Goal: Navigation & Orientation: Find specific page/section

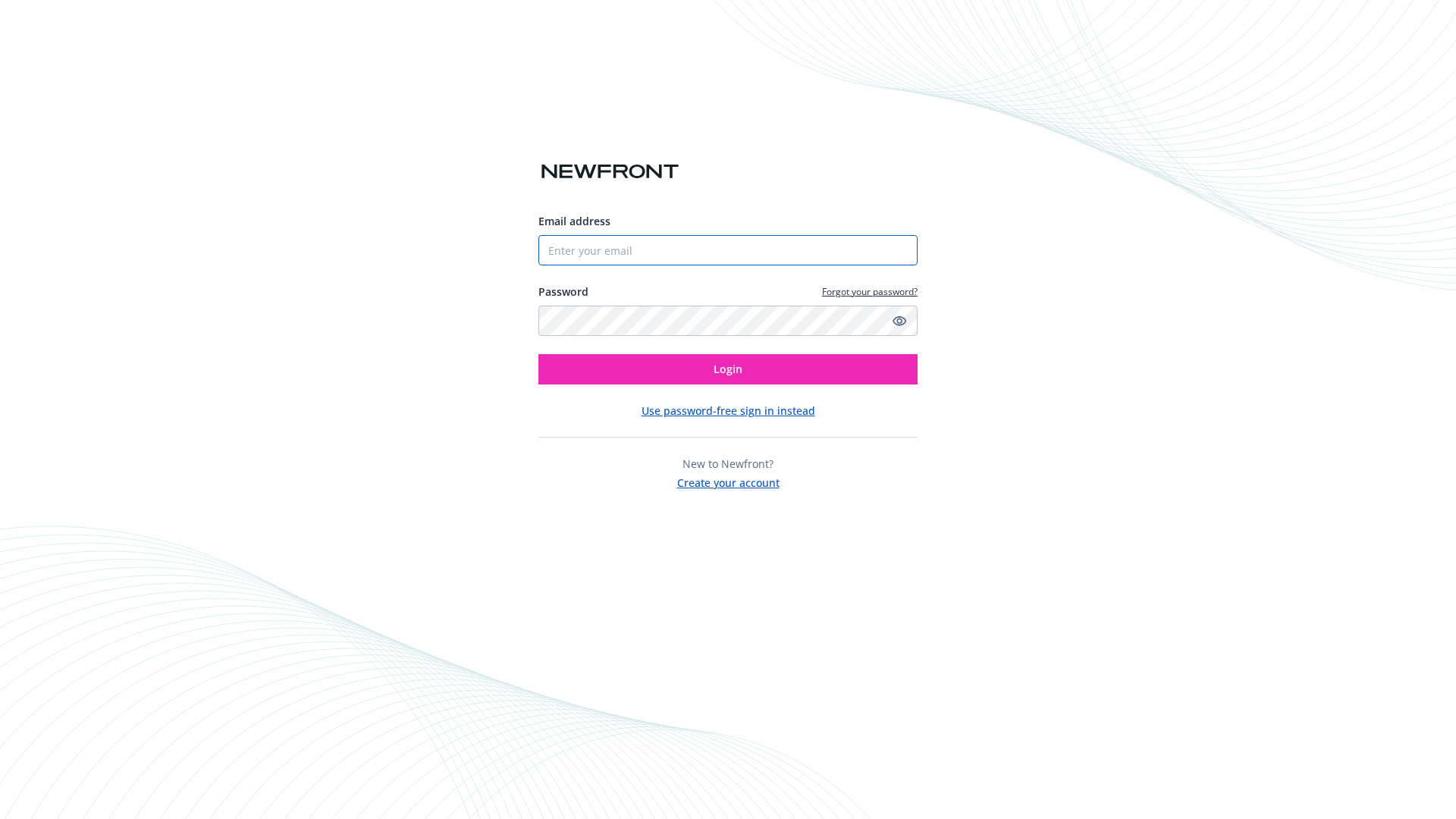
click at [597, 259] on input "Email address" at bounding box center [727, 249] width 379 height 30
paste input "[EMAIL_ADDRESS][DOMAIN_NAME]"
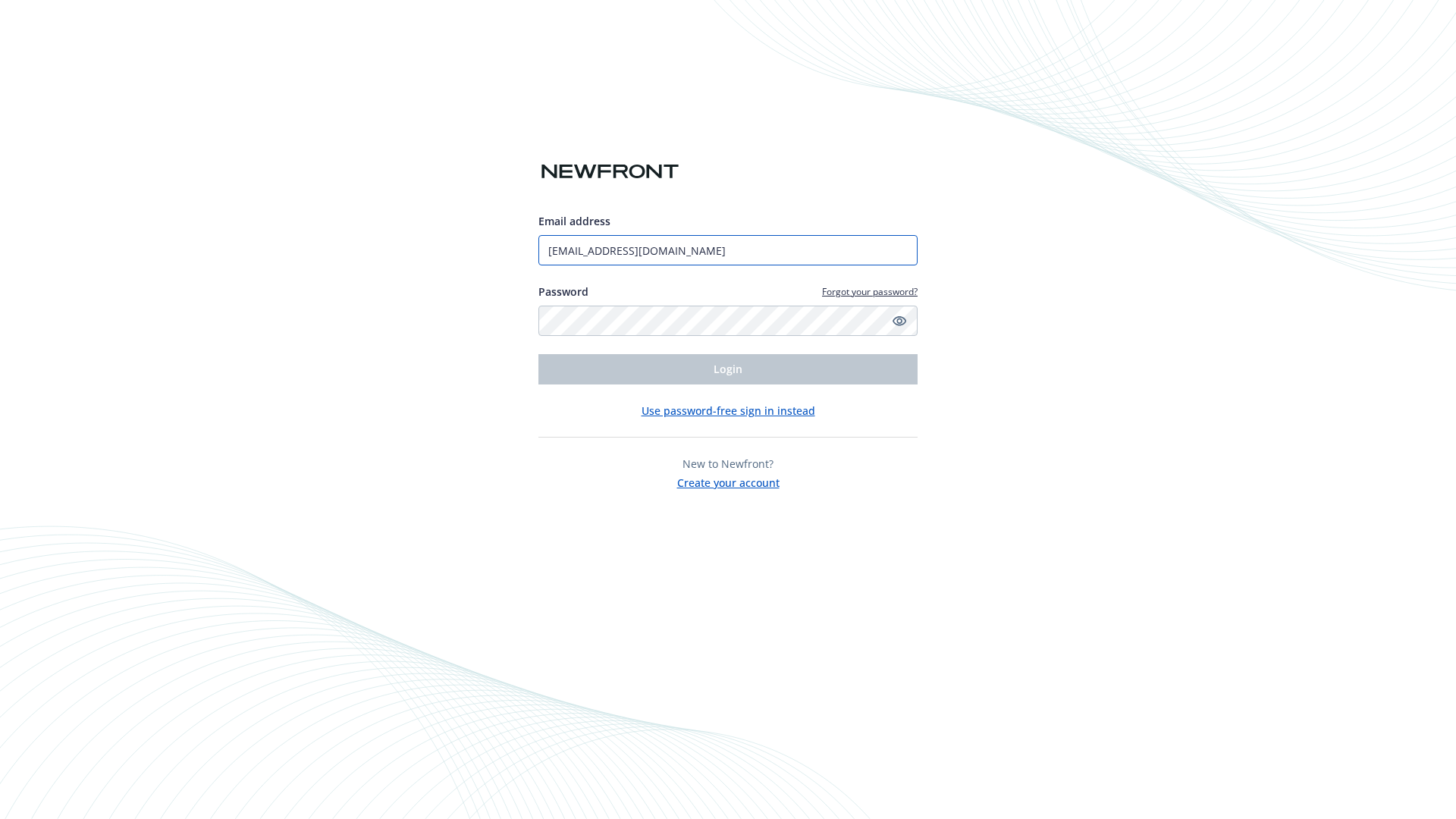
type input "[EMAIL_ADDRESS][DOMAIN_NAME]"
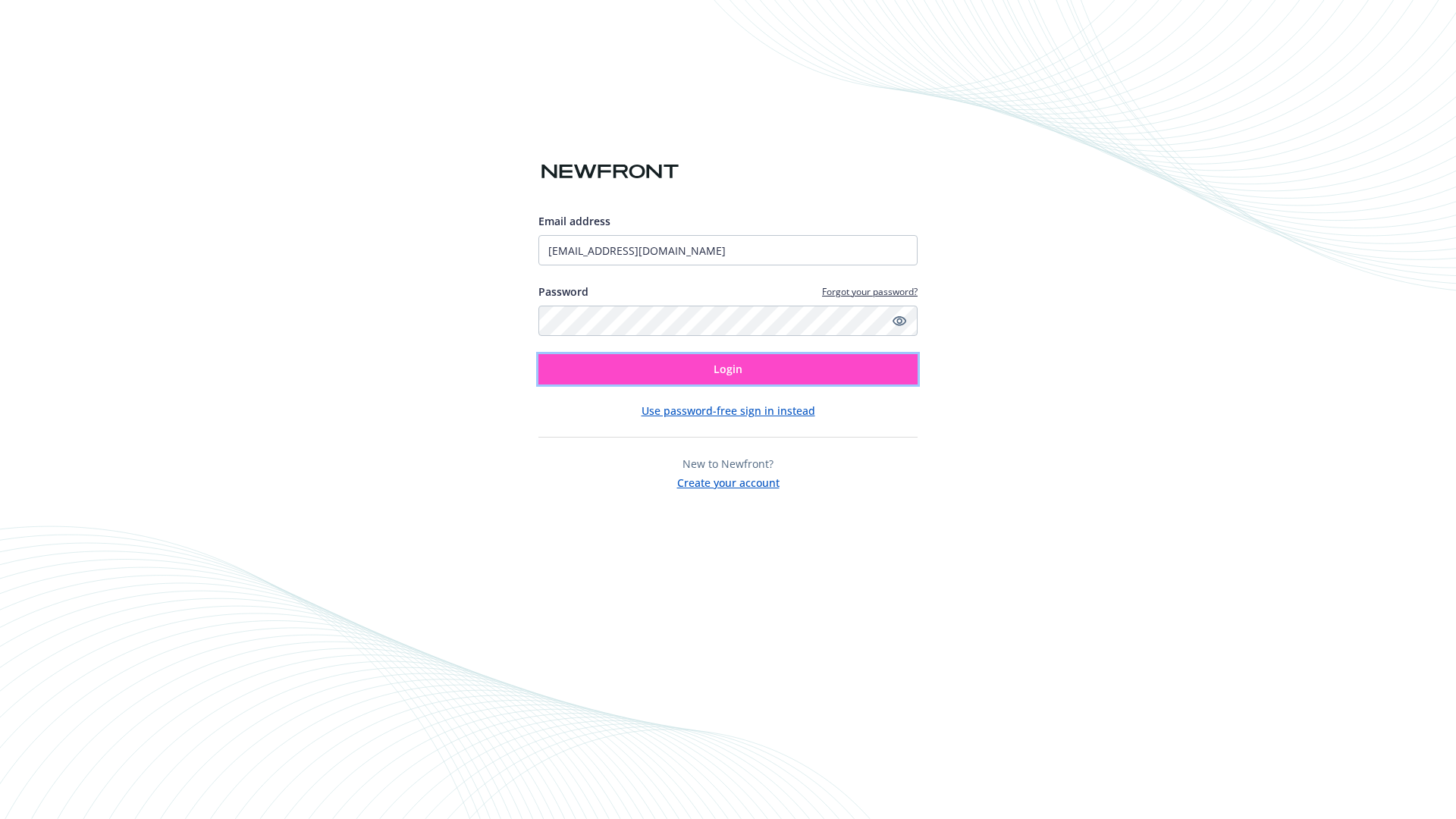
click at [816, 375] on button "Login" at bounding box center [727, 368] width 379 height 30
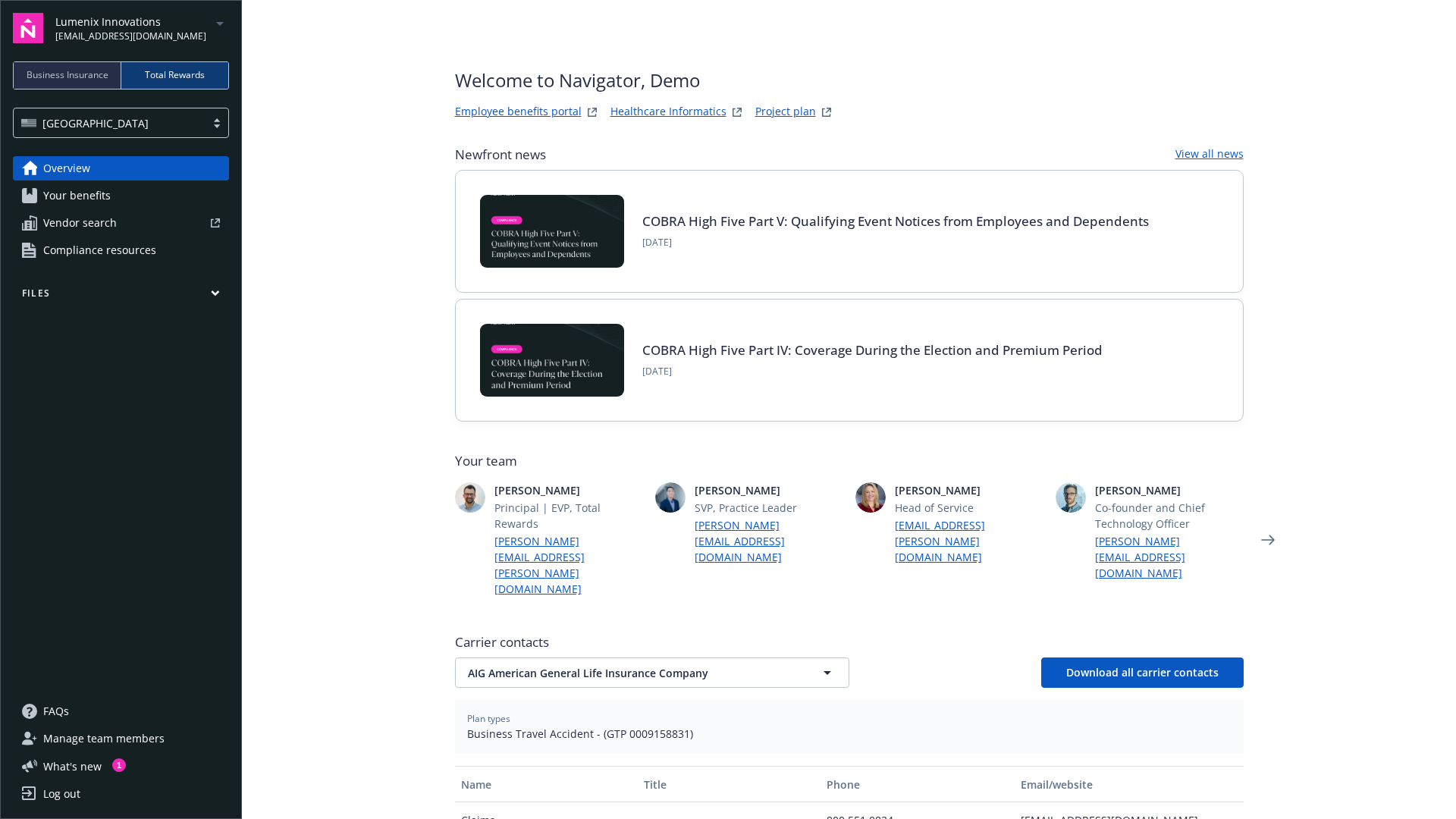
click at [86, 77] on span "Business Insurance" at bounding box center [68, 75] width 82 height 14
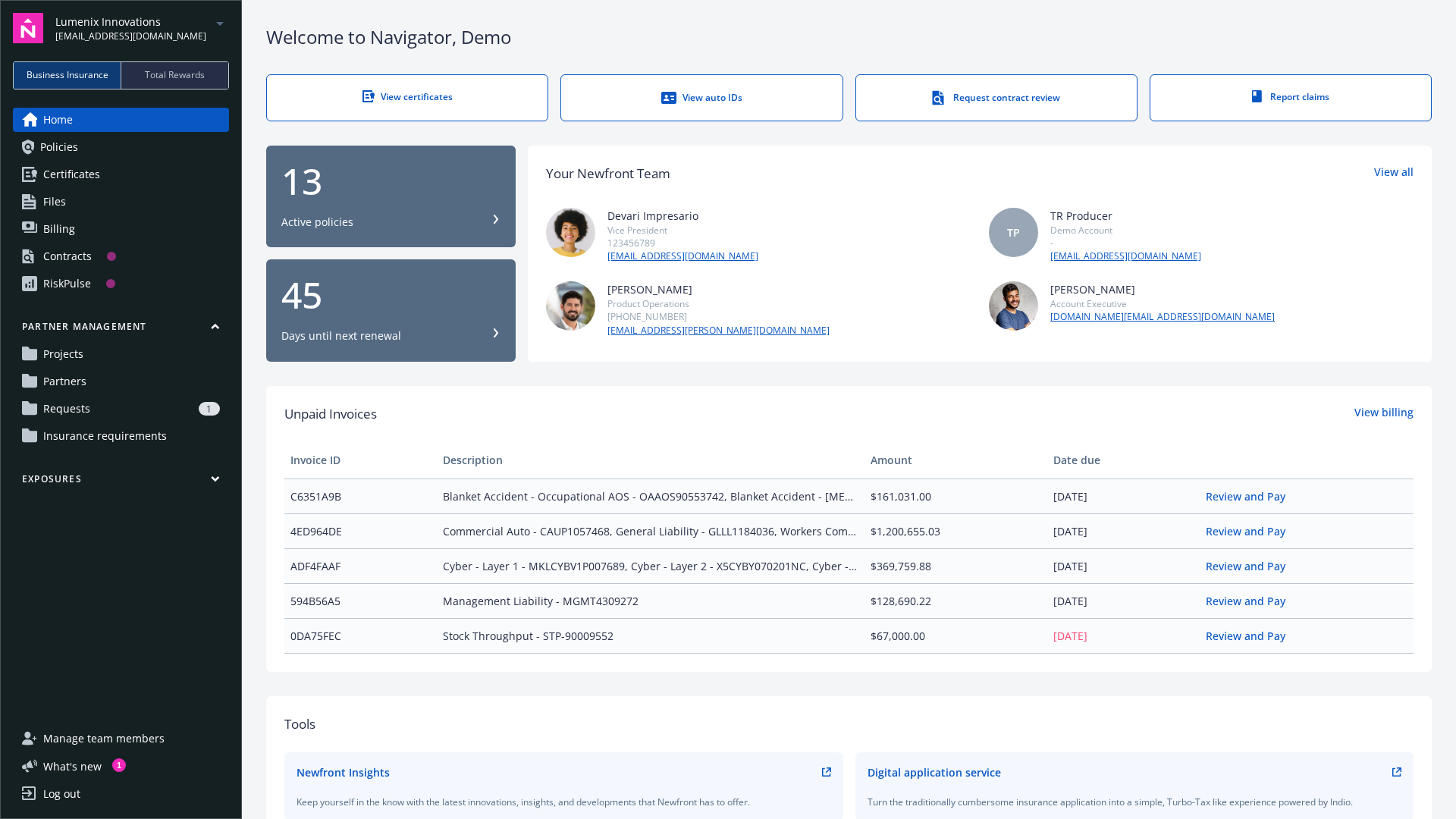
click at [184, 74] on span "Total Rewards" at bounding box center [174, 75] width 60 height 14
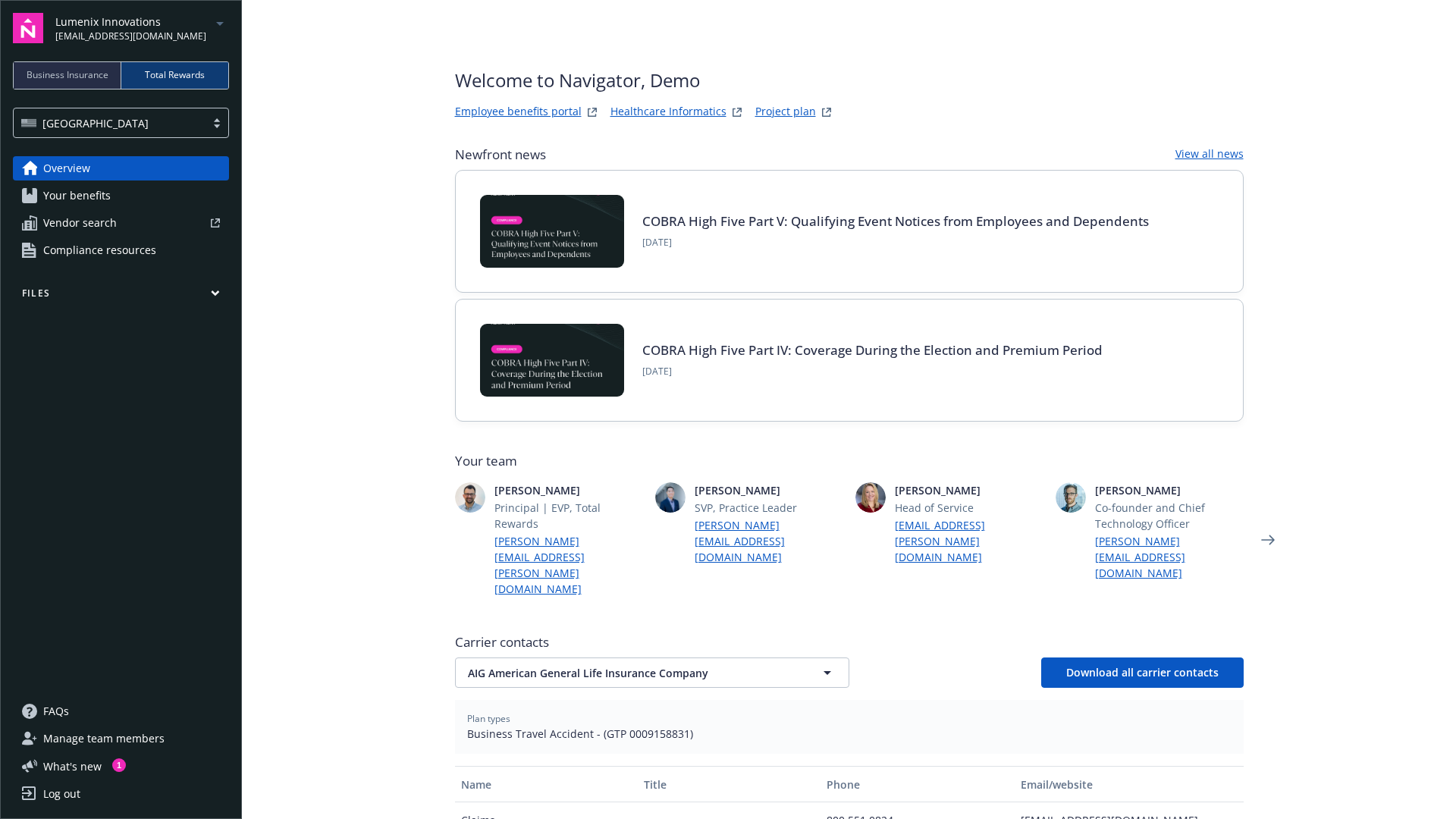
click at [221, 27] on icon "arrowDropDown" at bounding box center [220, 24] width 18 height 18
click at [130, 124] on span "NewComp Systems Inc." at bounding box center [122, 121] width 121 height 31
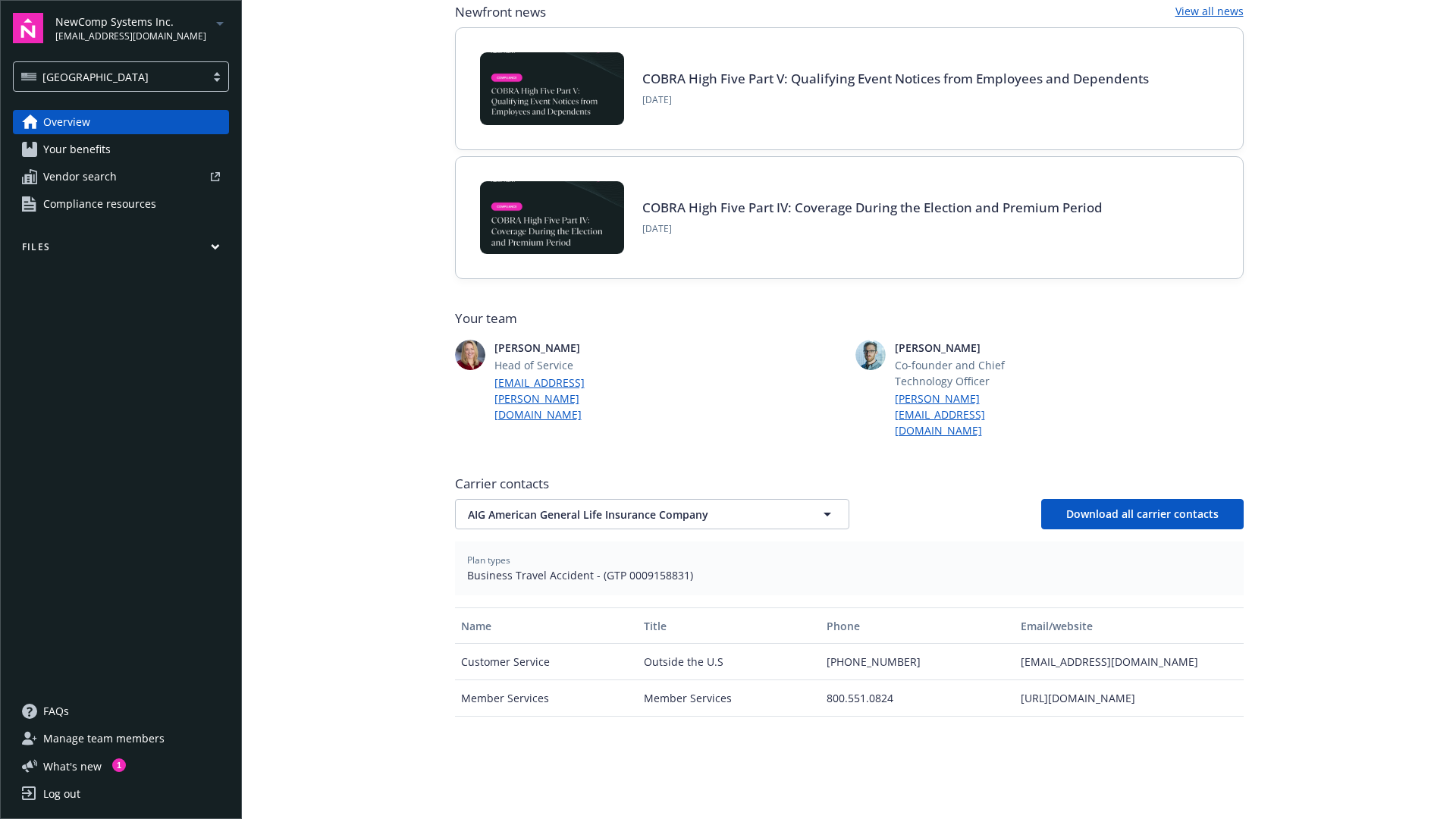
scroll to position [144, 0]
click at [835, 504] on icon "button" at bounding box center [827, 513] width 18 height 18
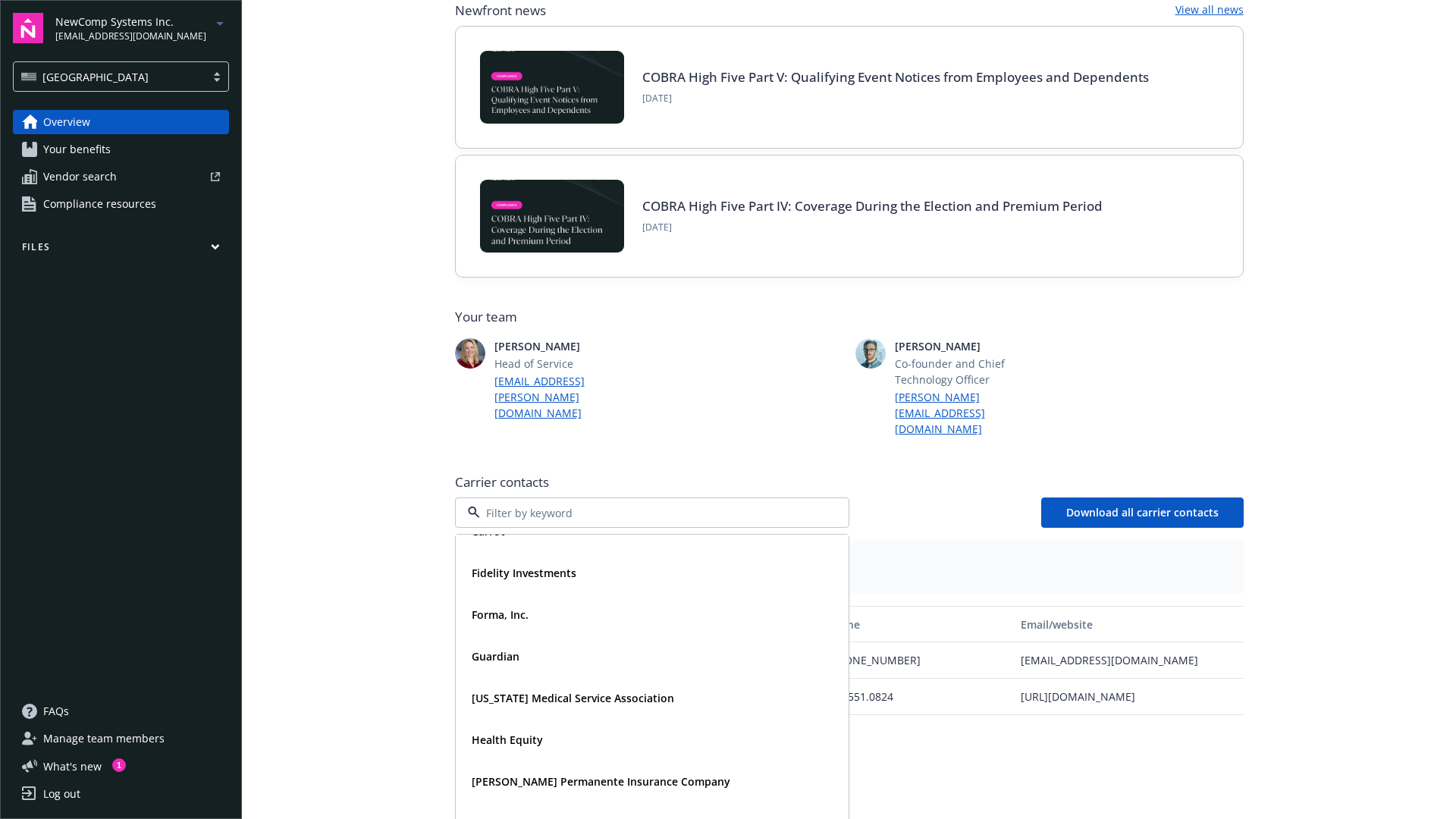
scroll to position [201, 0]
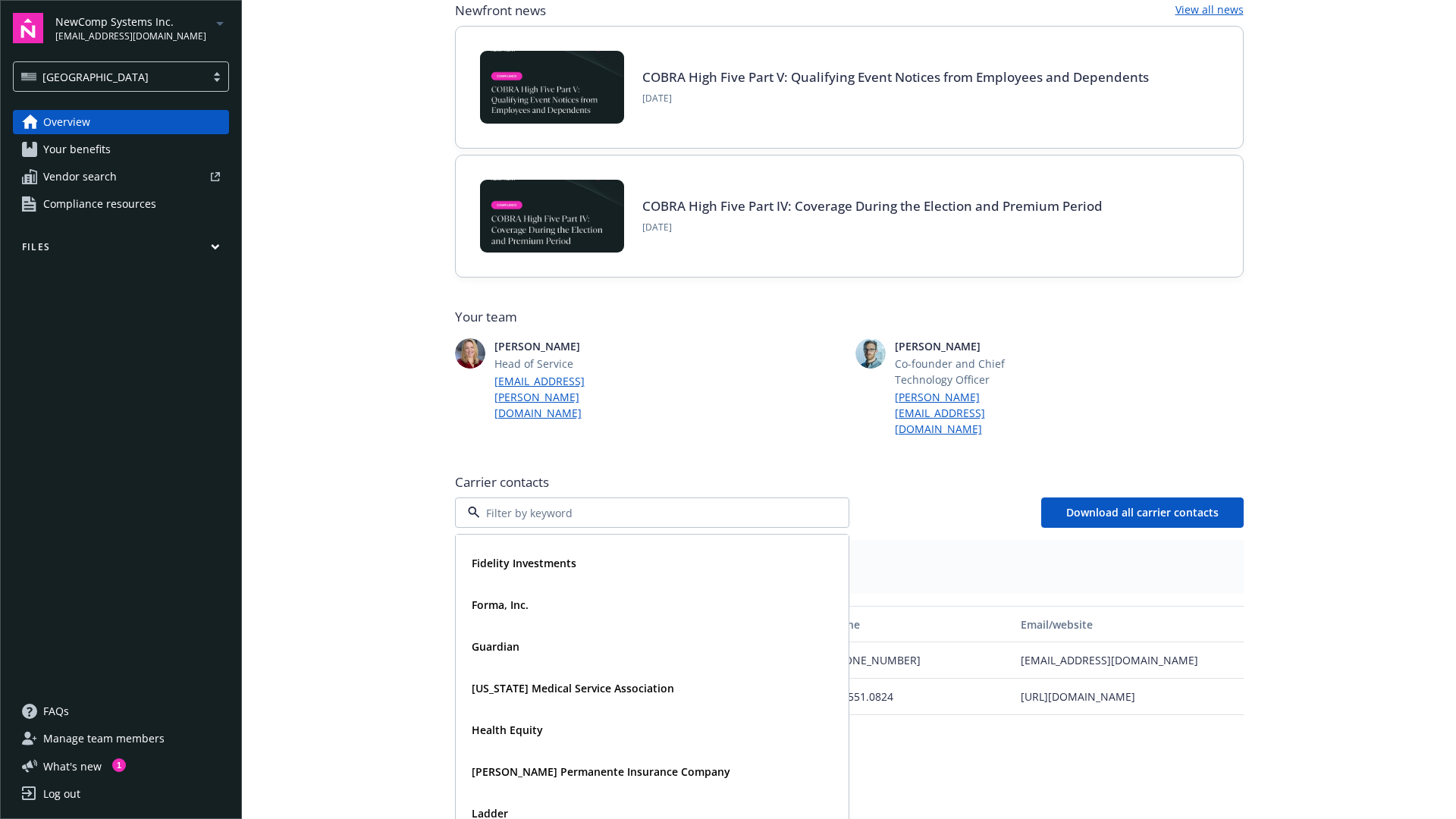
click at [357, 504] on main "Welcome to Navigator , Demo Employee benefits portal Newfront news View all new…" at bounding box center [849, 409] width 1214 height 819
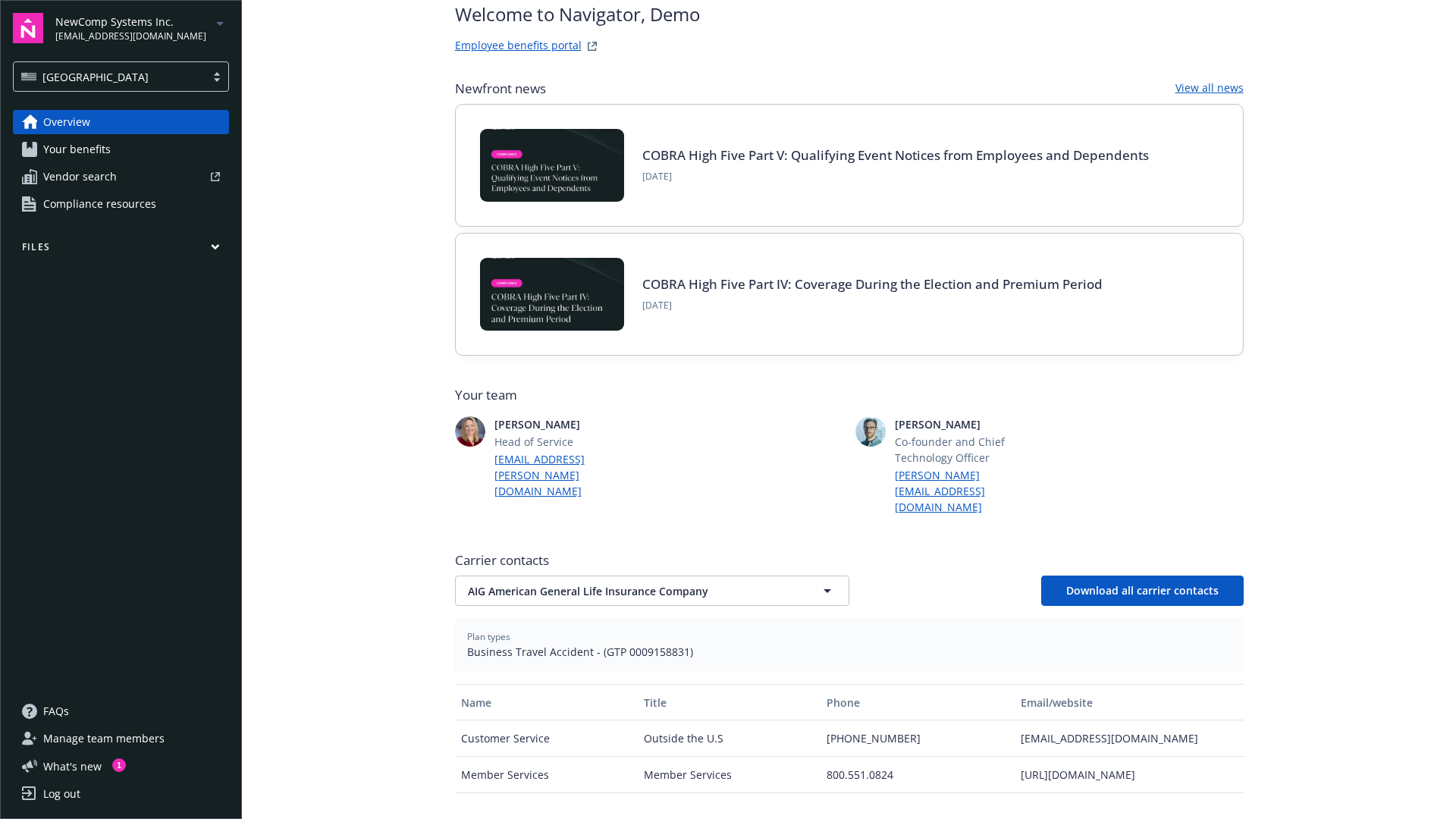
scroll to position [0, 0]
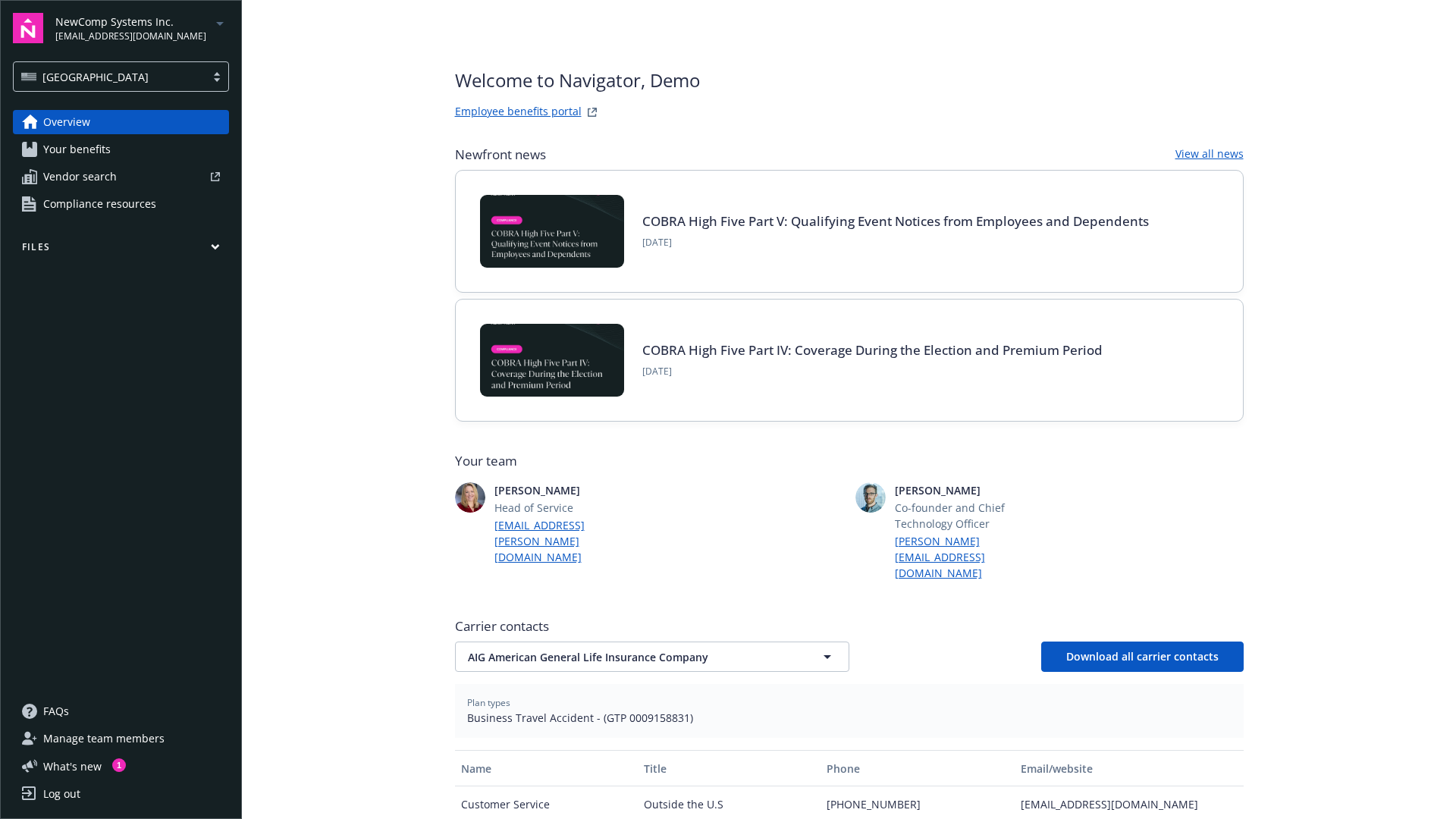
click at [90, 154] on span "Your benefits" at bounding box center [77, 149] width 68 height 24
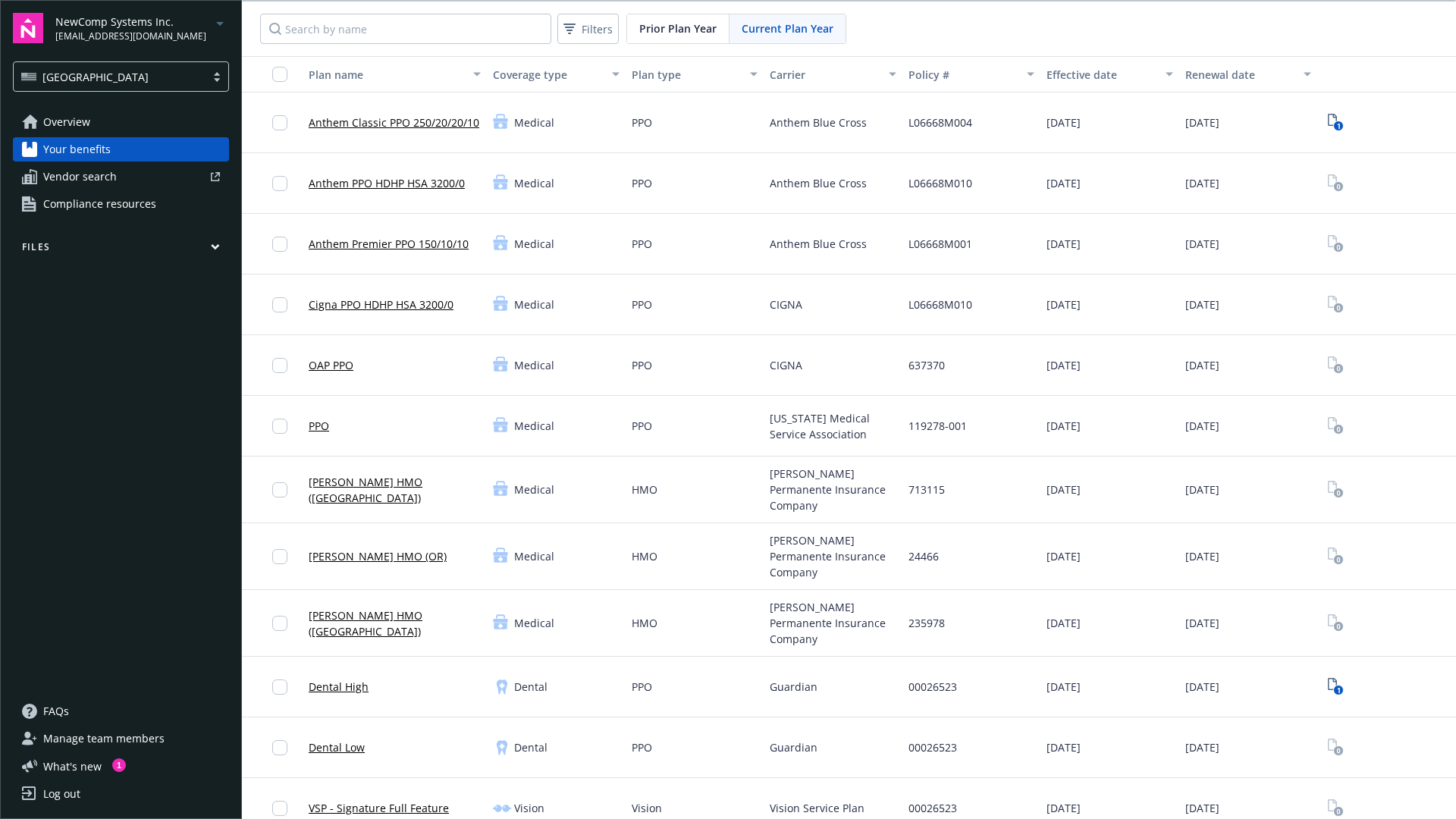
click at [114, 181] on span "Vendor search" at bounding box center [80, 177] width 73 height 24
click at [98, 205] on span "Compliance resources" at bounding box center [99, 204] width 113 height 24
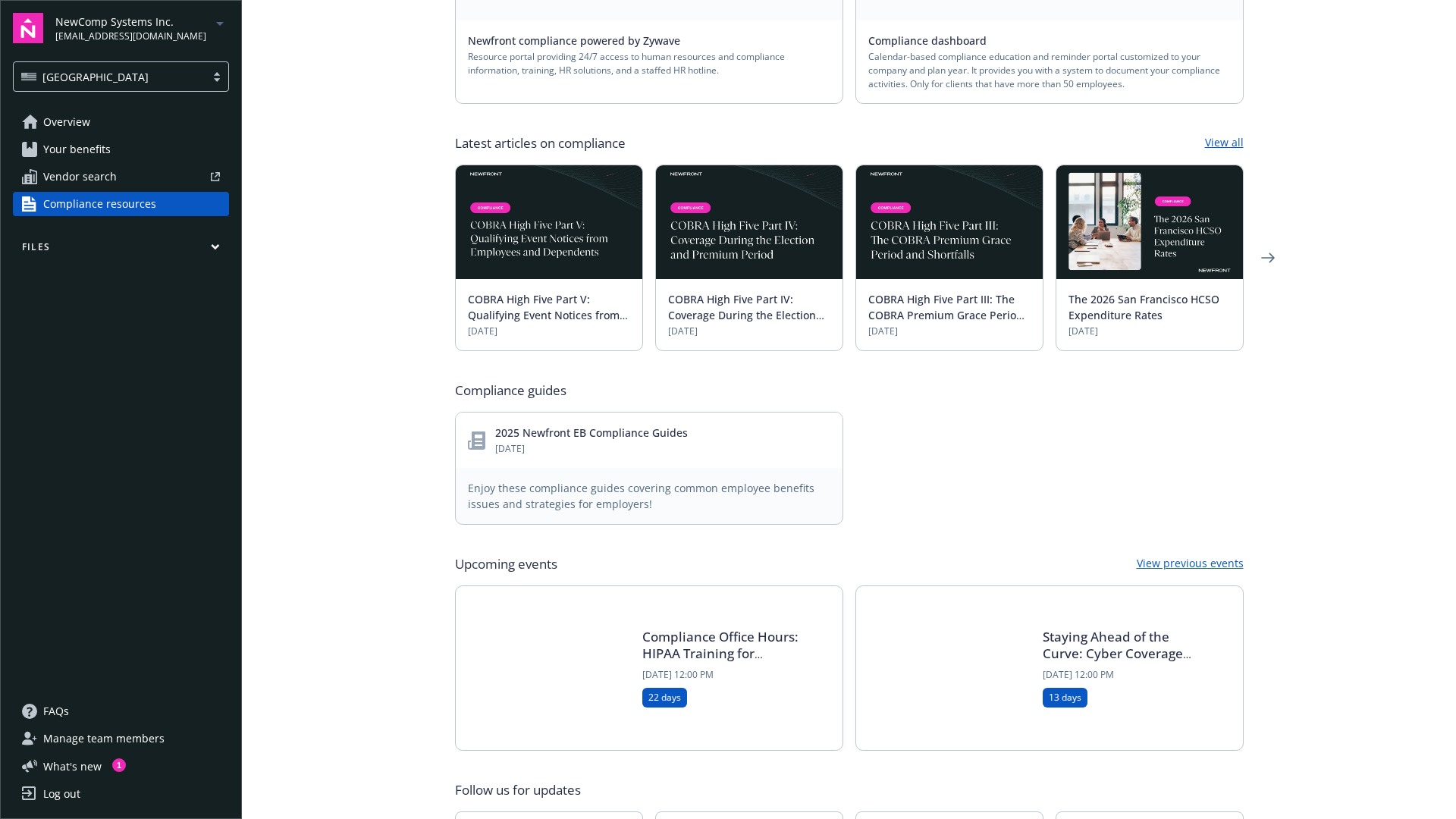
scroll to position [473, 0]
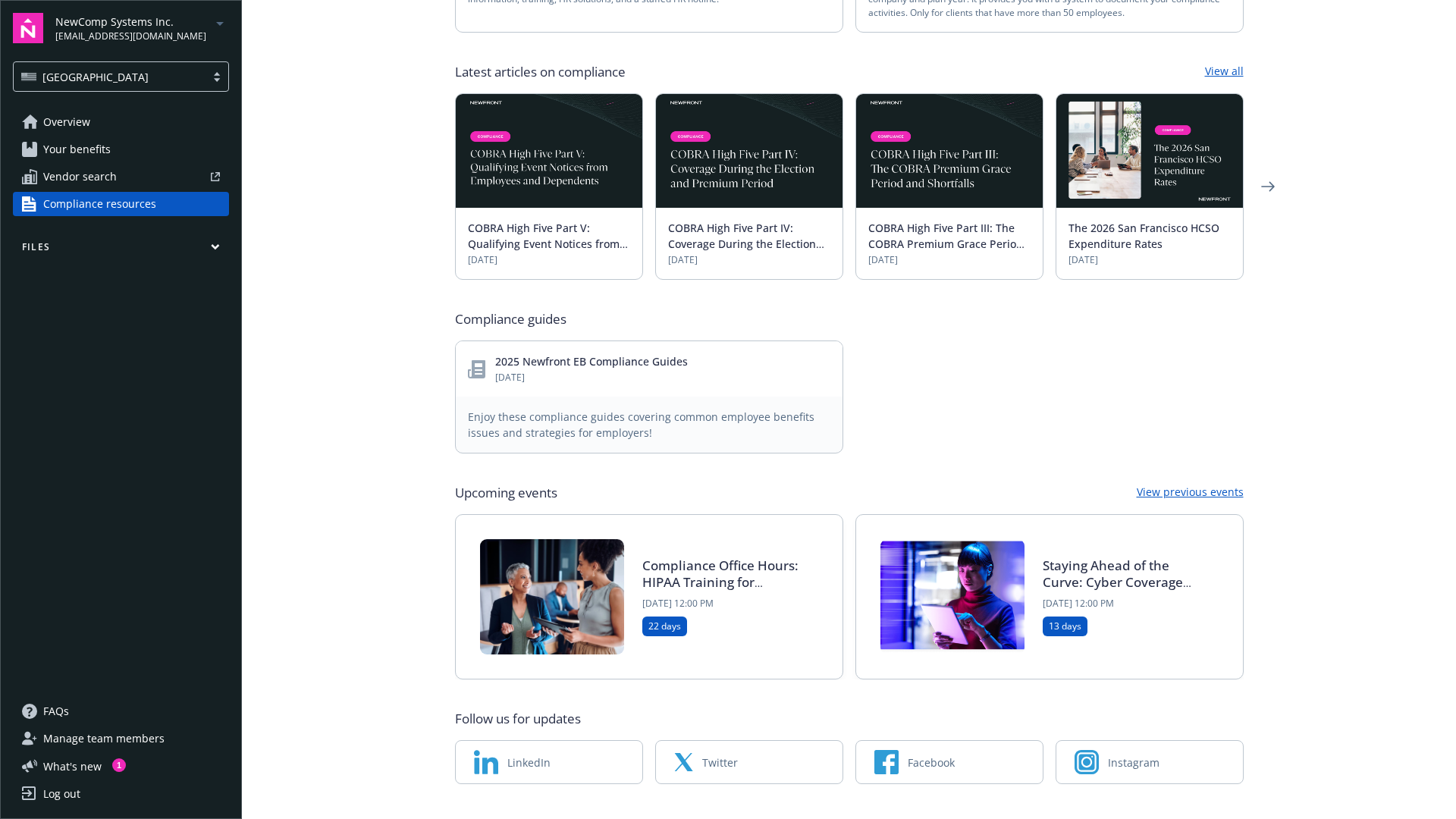
click at [215, 244] on icon "button" at bounding box center [215, 247] width 9 height 7
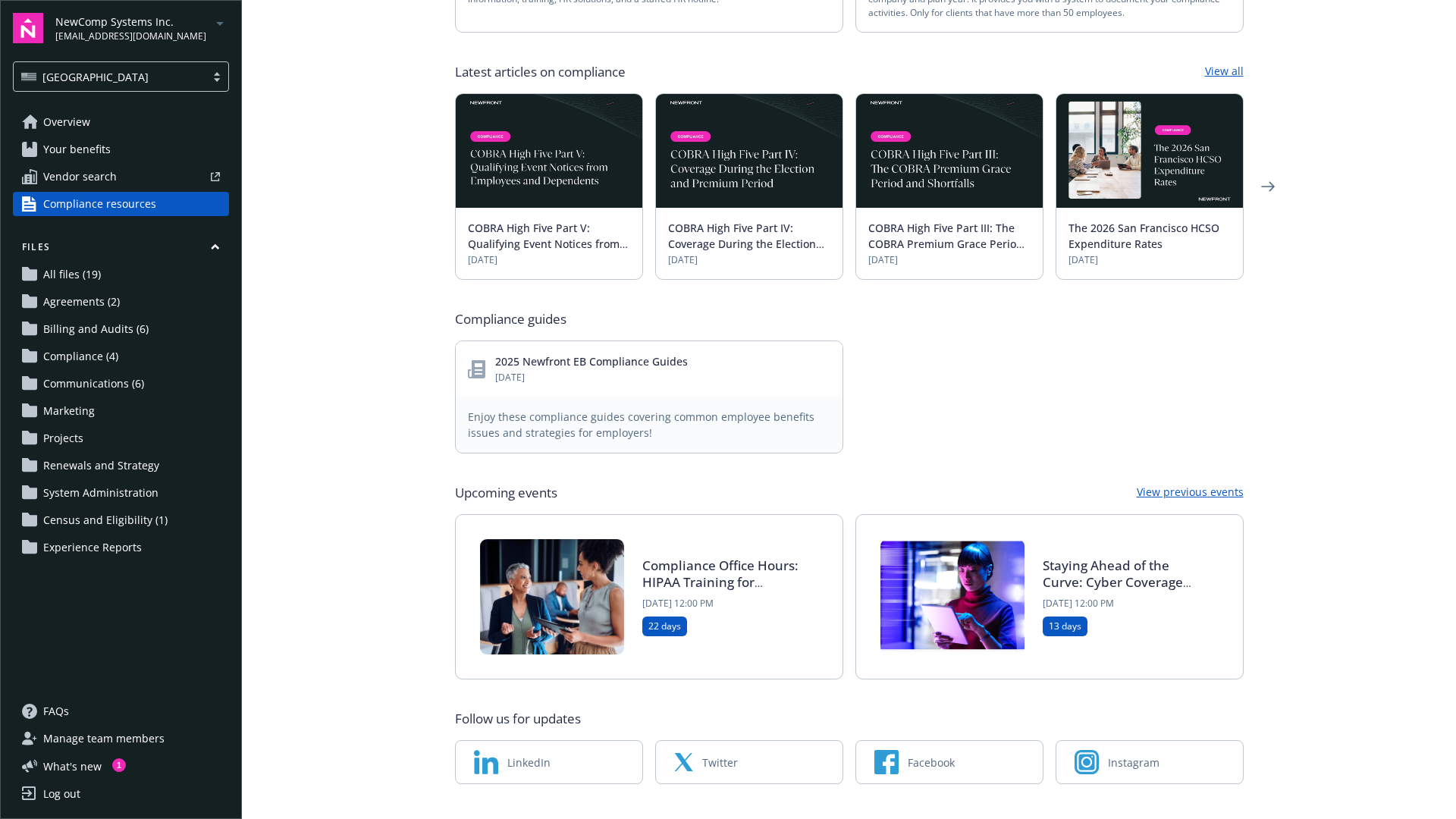
click at [87, 337] on span "Billing and Audits (6)" at bounding box center [95, 329] width 105 height 24
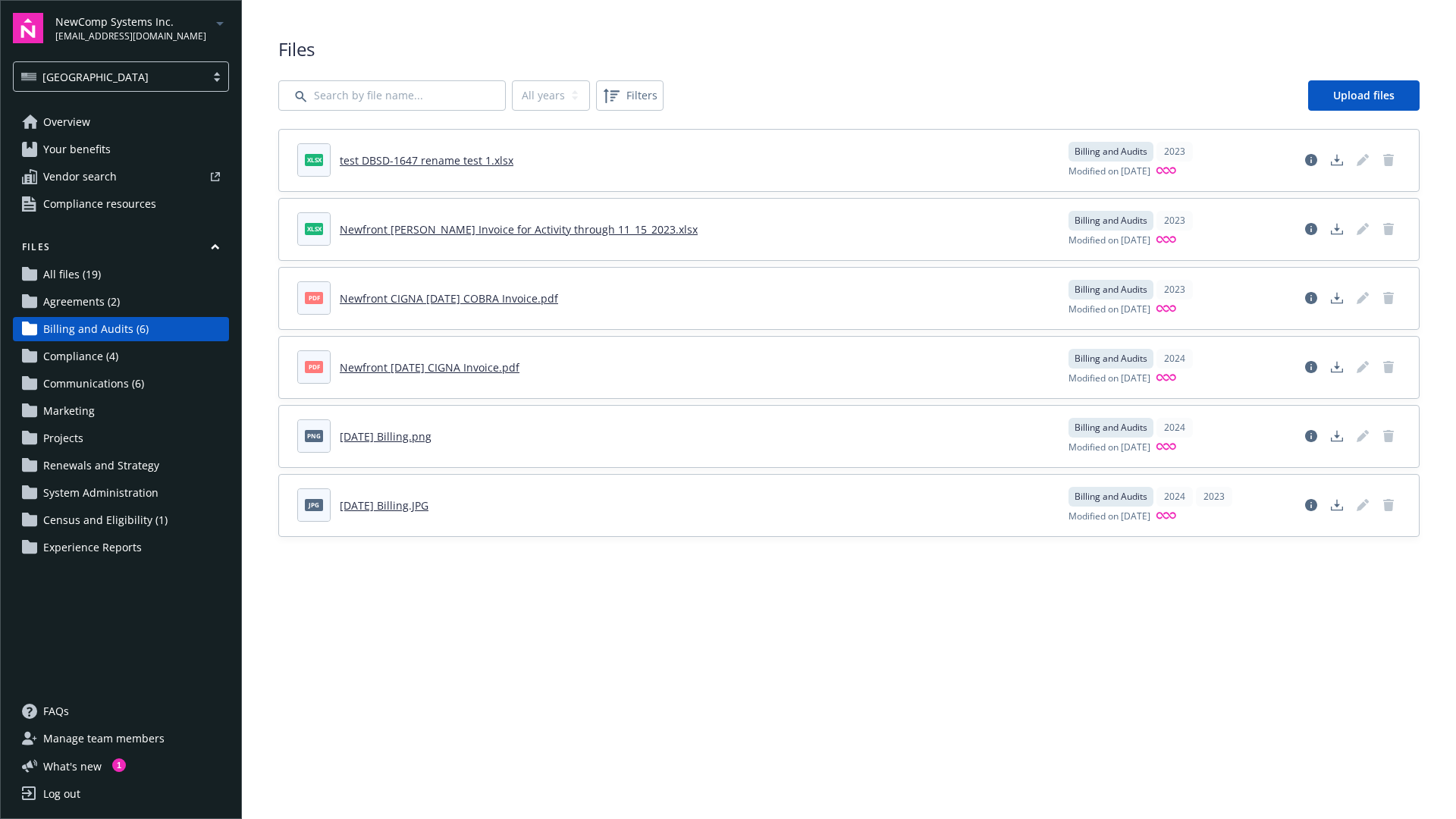
click at [86, 353] on span "Compliance (4)" at bounding box center [81, 356] width 75 height 24
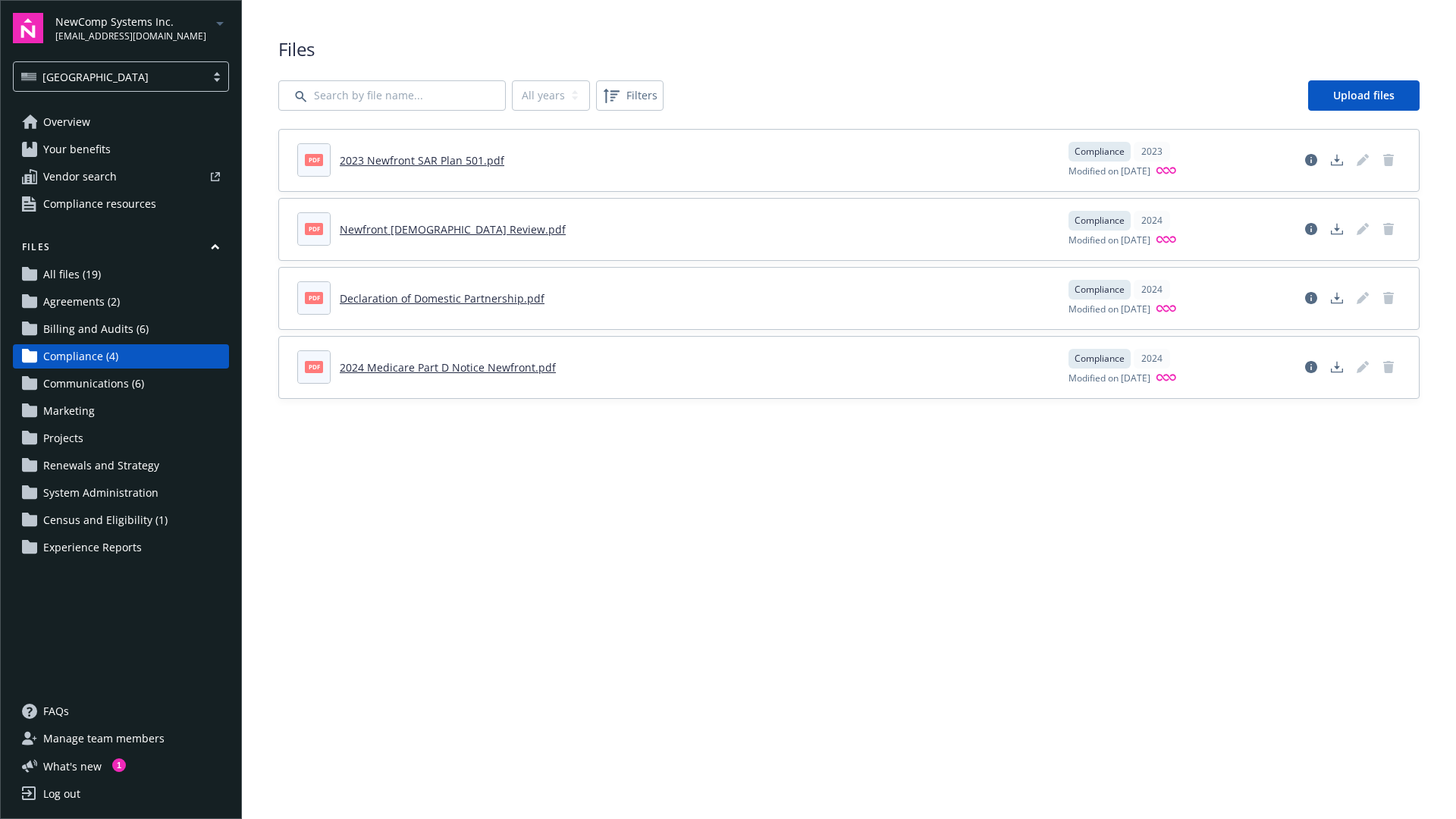
click at [74, 443] on span "Projects" at bounding box center [63, 438] width 40 height 24
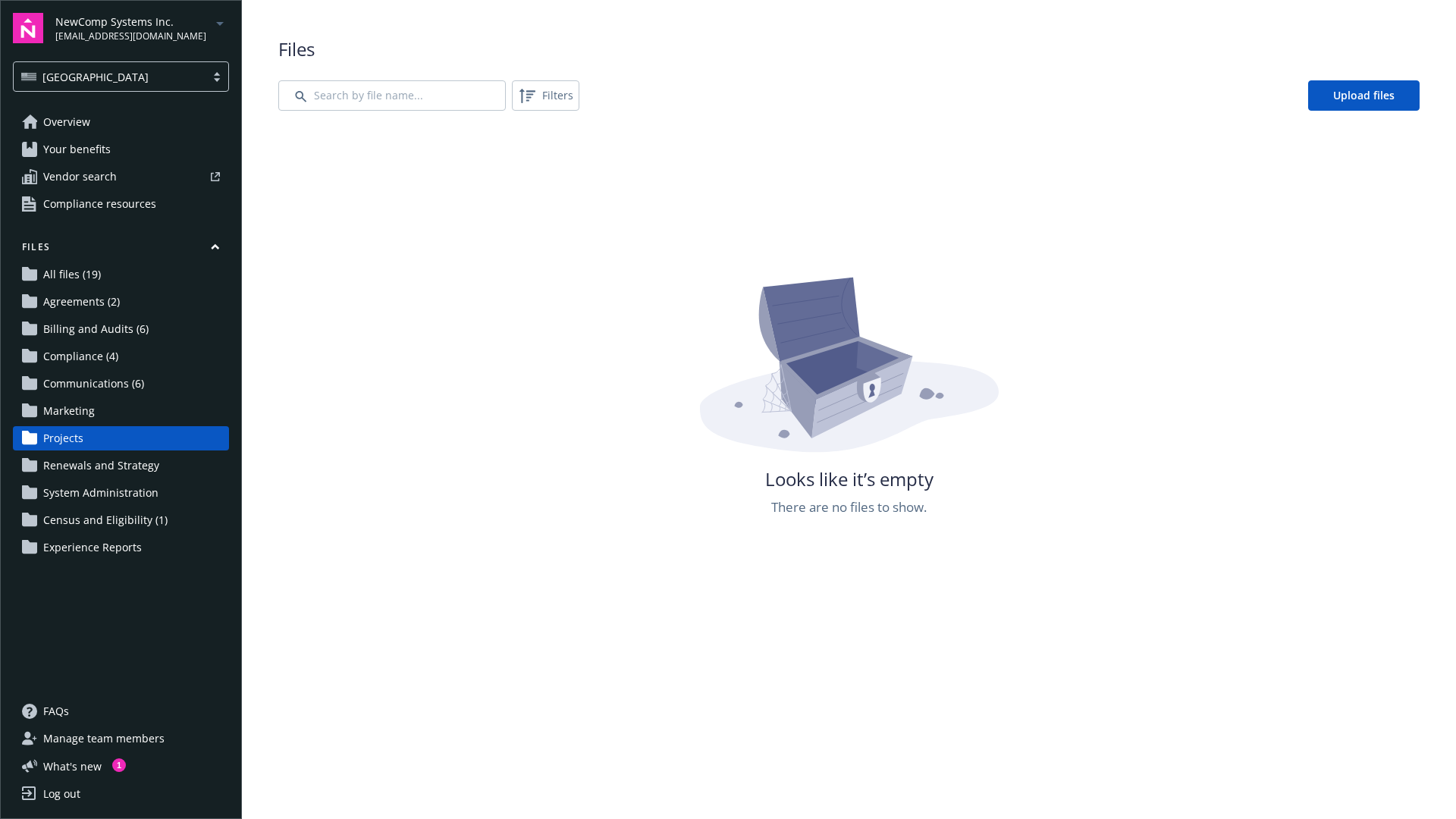
click at [79, 469] on span "Renewals and Strategy" at bounding box center [101, 465] width 116 height 24
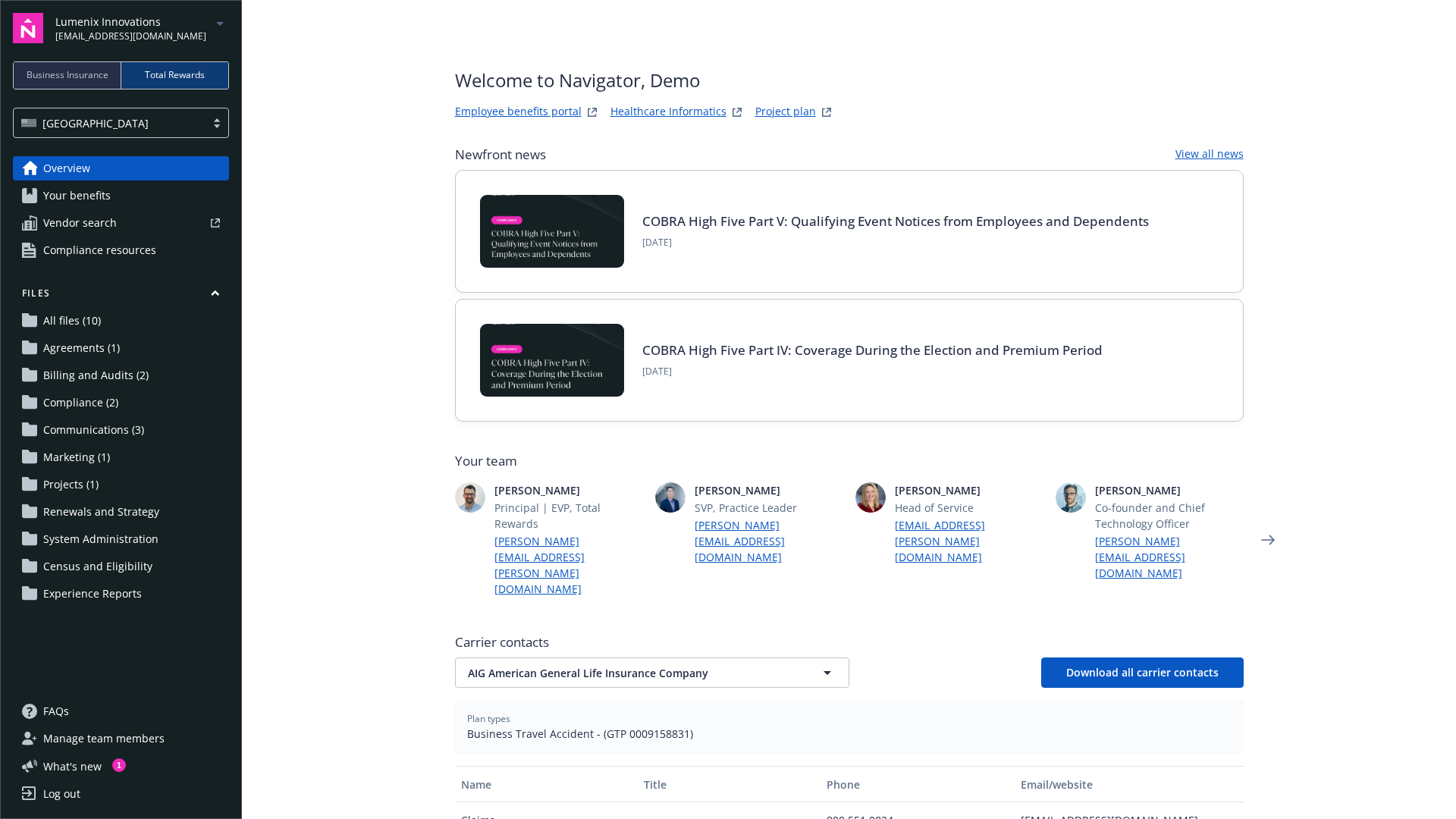
click at [68, 789] on div "Log out" at bounding box center [62, 794] width 38 height 24
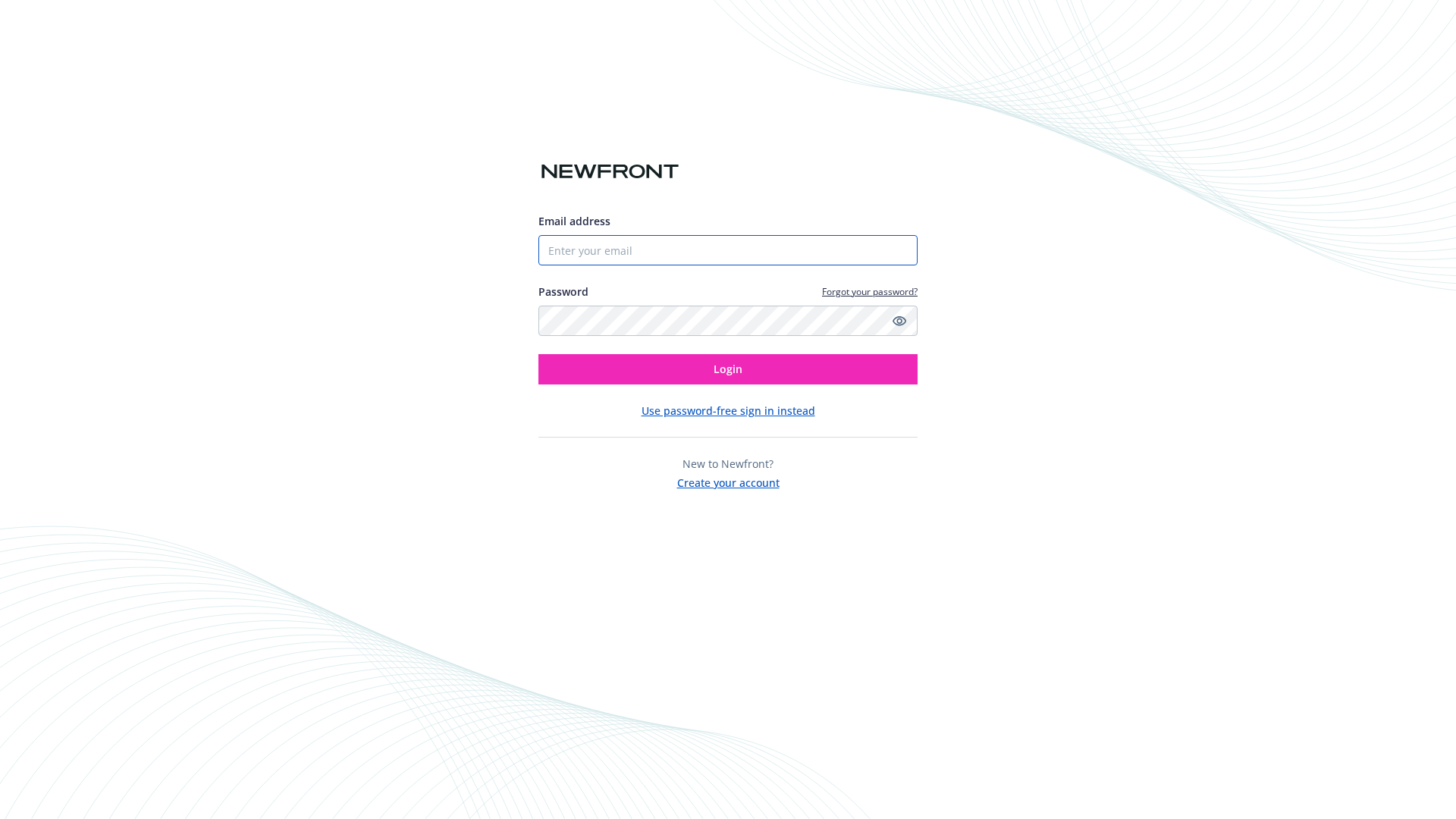
click at [643, 261] on input "Email address" at bounding box center [727, 249] width 379 height 30
paste input "[EMAIL_ADDRESS][DOMAIN_NAME]"
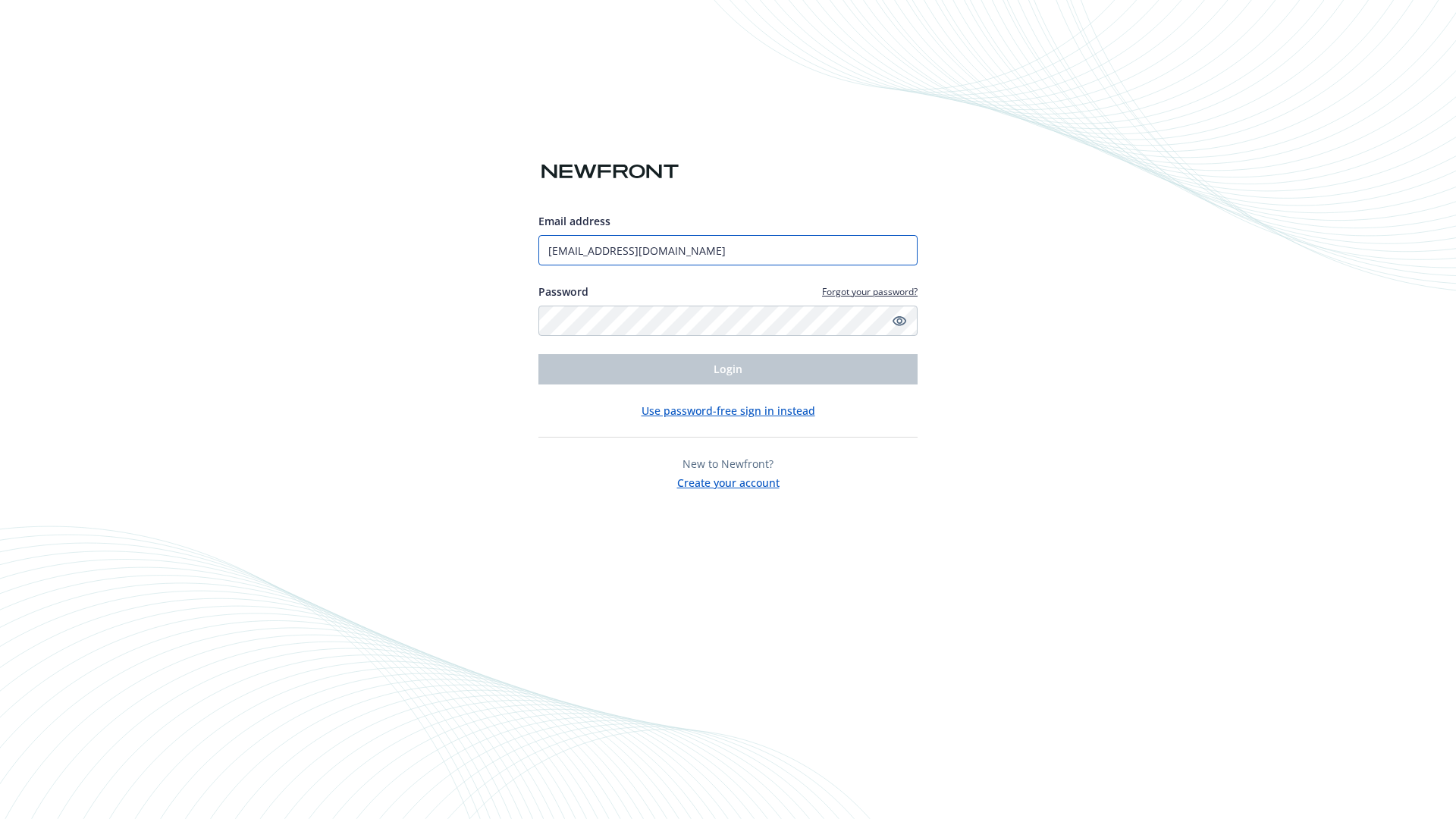
type input "[EMAIL_ADDRESS][DOMAIN_NAME]"
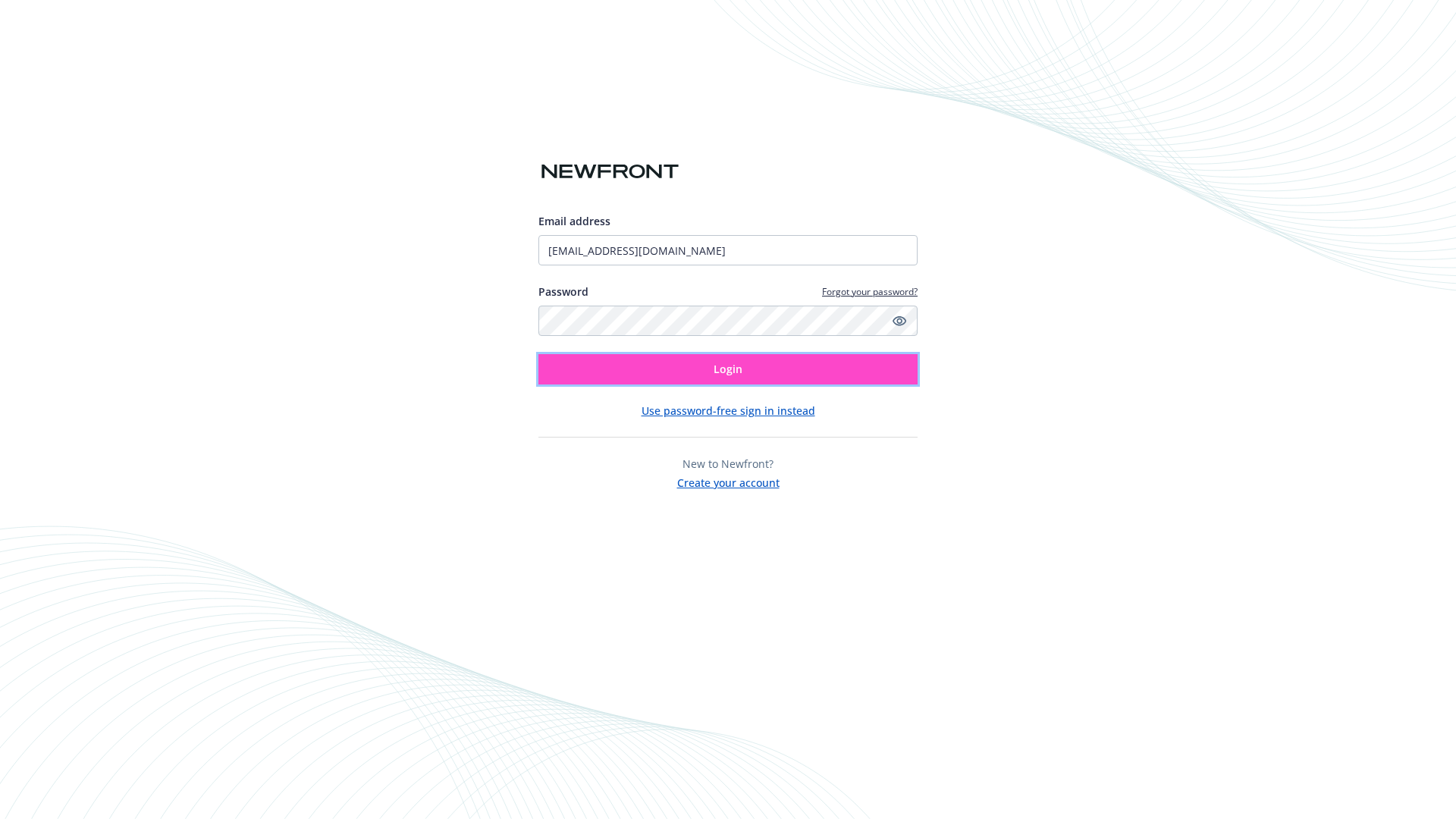
click at [826, 372] on button "Login" at bounding box center [727, 368] width 379 height 30
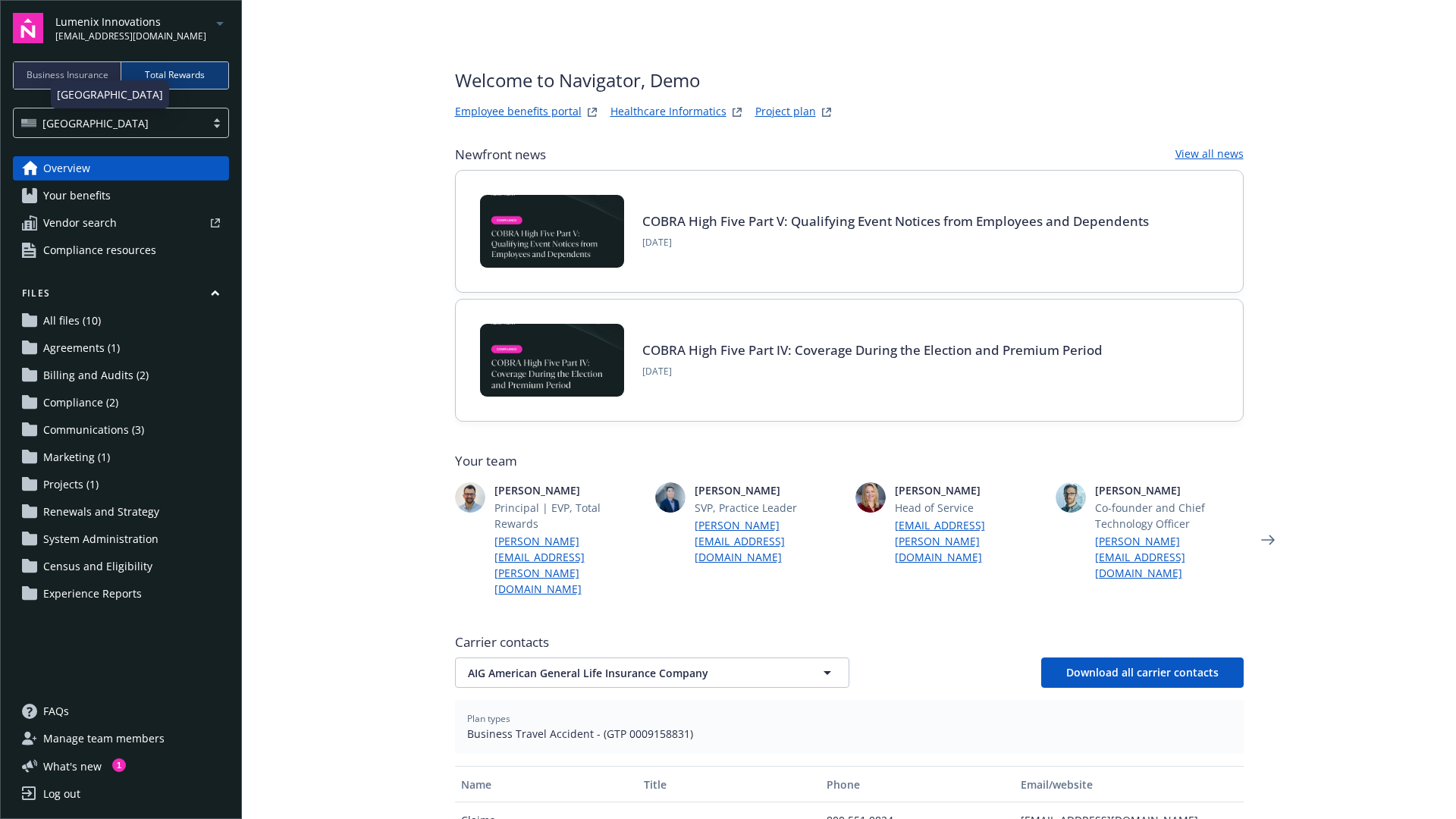
click at [122, 125] on div "[GEOGRAPHIC_DATA]" at bounding box center [109, 123] width 177 height 16
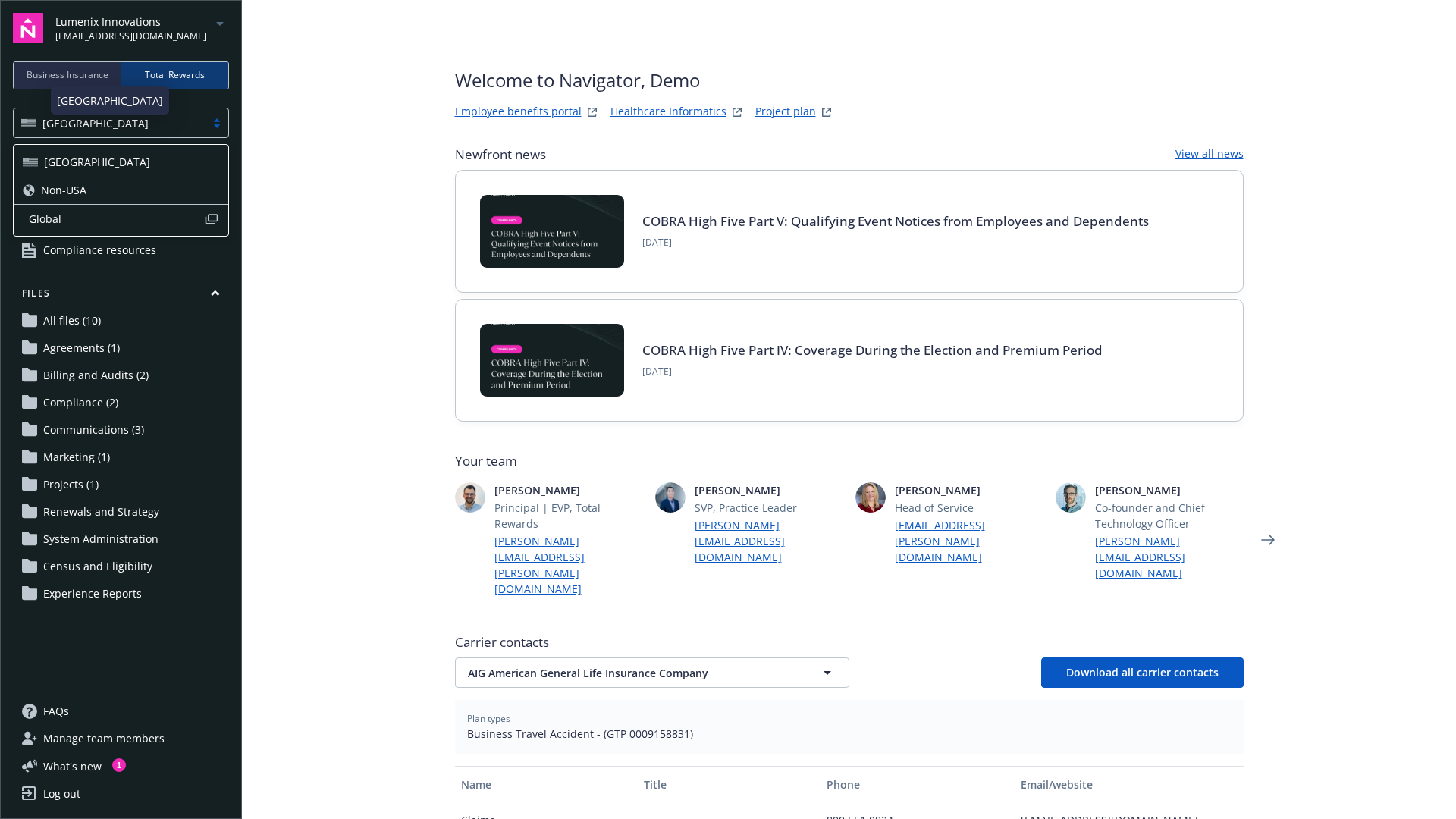
click at [111, 192] on div "Non-USA" at bounding box center [121, 190] width 196 height 16
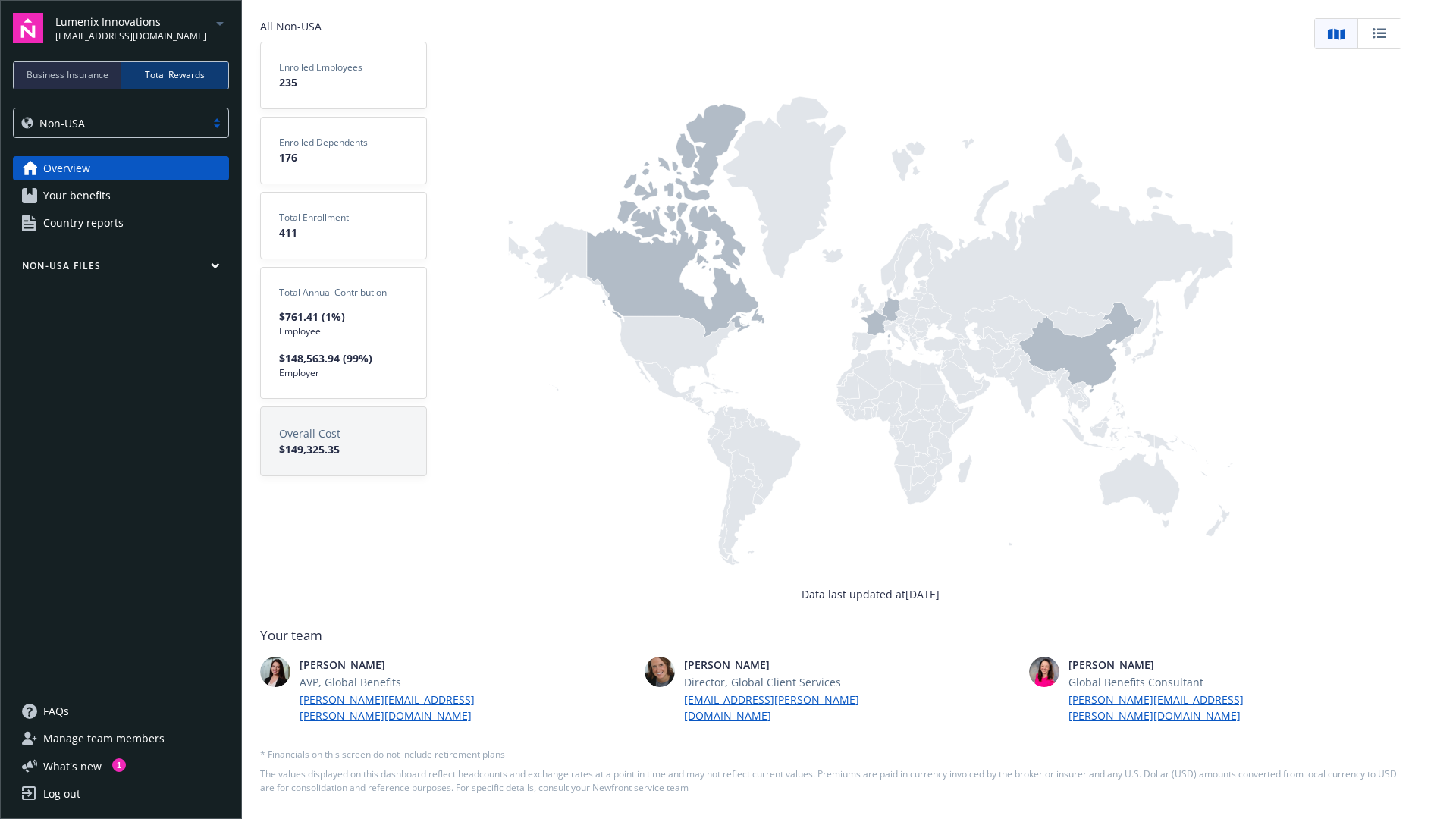
click at [95, 200] on span "Your benefits" at bounding box center [77, 196] width 68 height 24
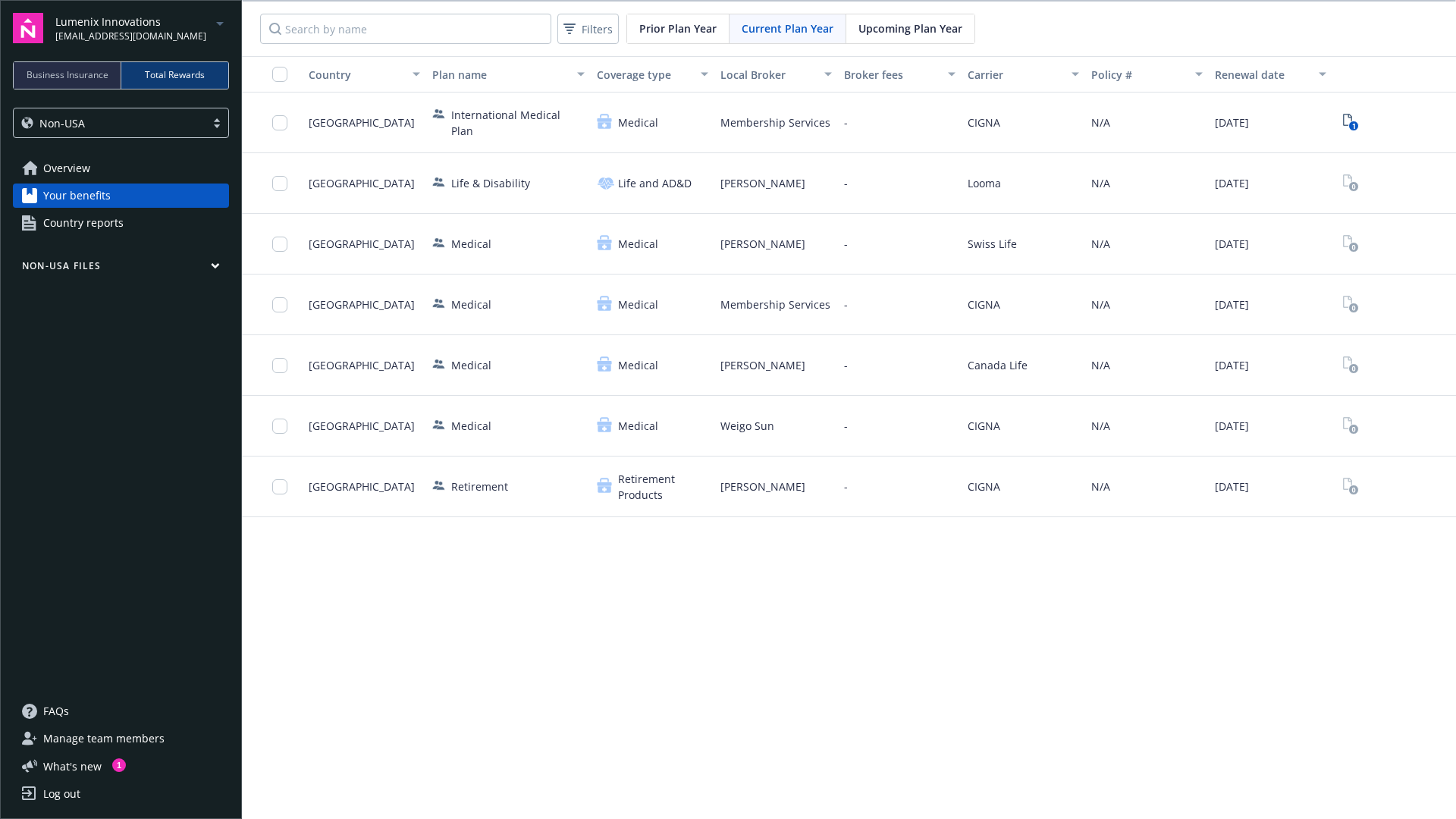
click at [87, 222] on span "Country reports" at bounding box center [83, 223] width 81 height 24
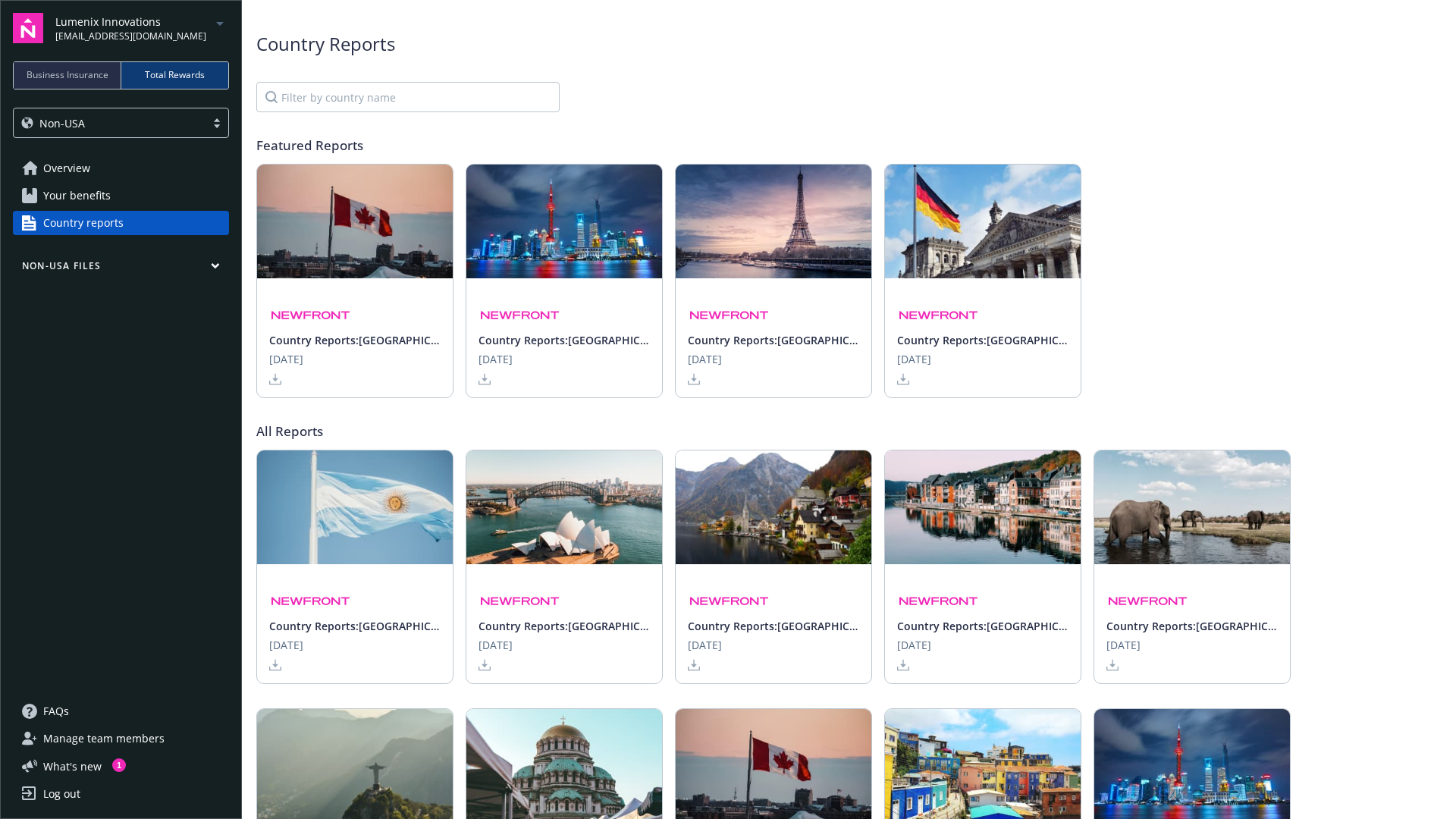
click at [81, 167] on span "Overview" at bounding box center [67, 169] width 47 height 24
